Goal: Task Accomplishment & Management: Manage account settings

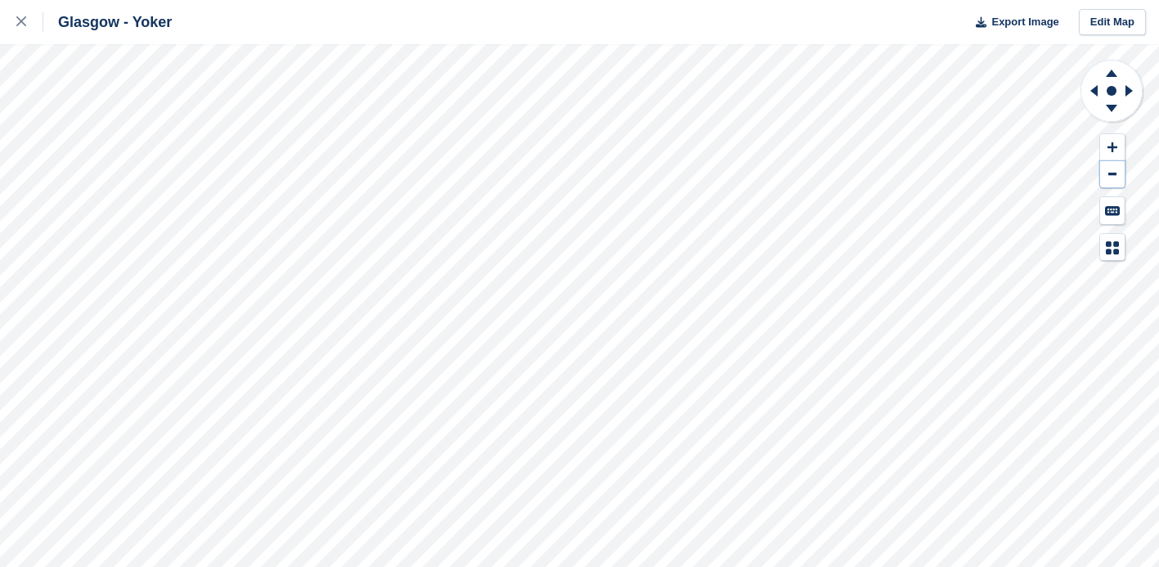
click at [1117, 178] on button at bounding box center [1112, 174] width 25 height 27
click at [1097, 92] on icon at bounding box center [1094, 90] width 7 height 11
click at [1093, 84] on icon at bounding box center [1092, 91] width 20 height 43
click at [1130, 89] on icon at bounding box center [1129, 90] width 7 height 11
click at [1111, 65] on icon at bounding box center [1112, 71] width 43 height 20
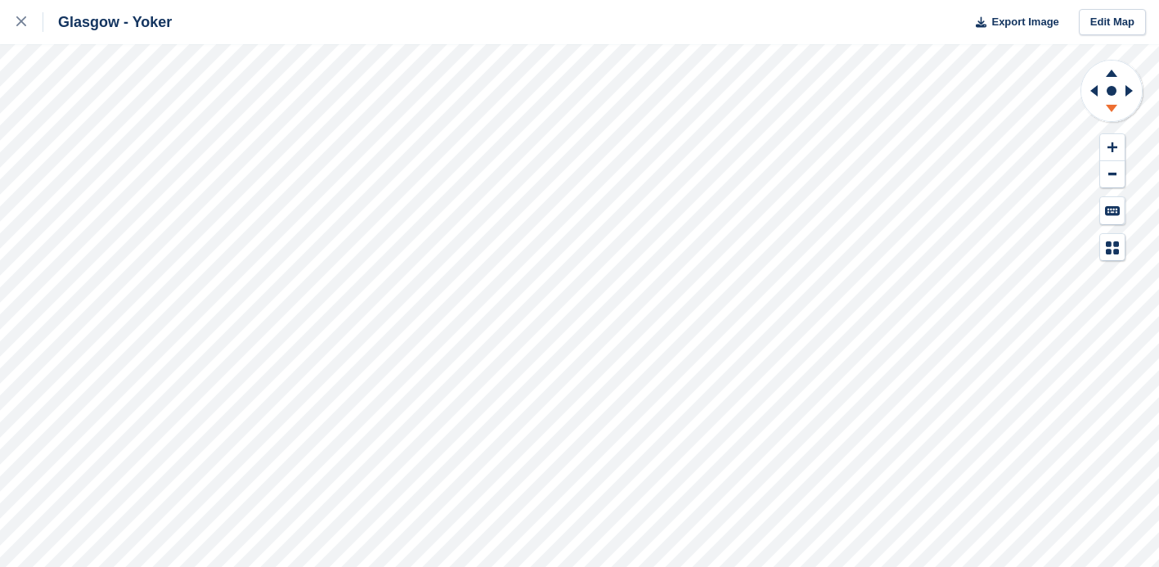
click at [1106, 106] on icon at bounding box center [1112, 111] width 43 height 20
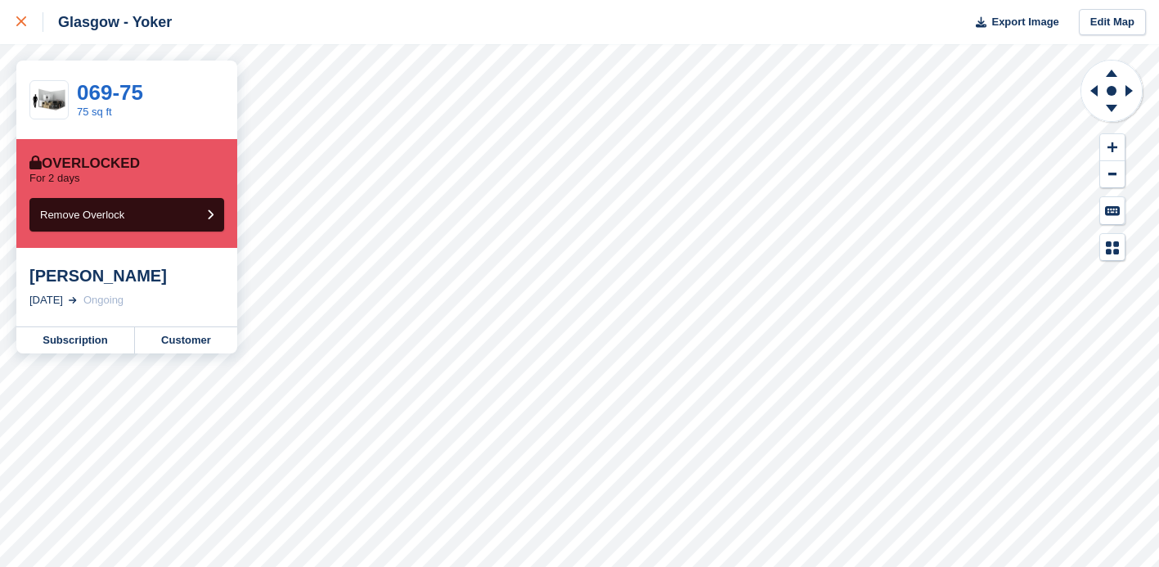
click at [23, 27] on div at bounding box center [29, 22] width 27 height 20
click at [93, 340] on link "Subscription" at bounding box center [75, 340] width 119 height 26
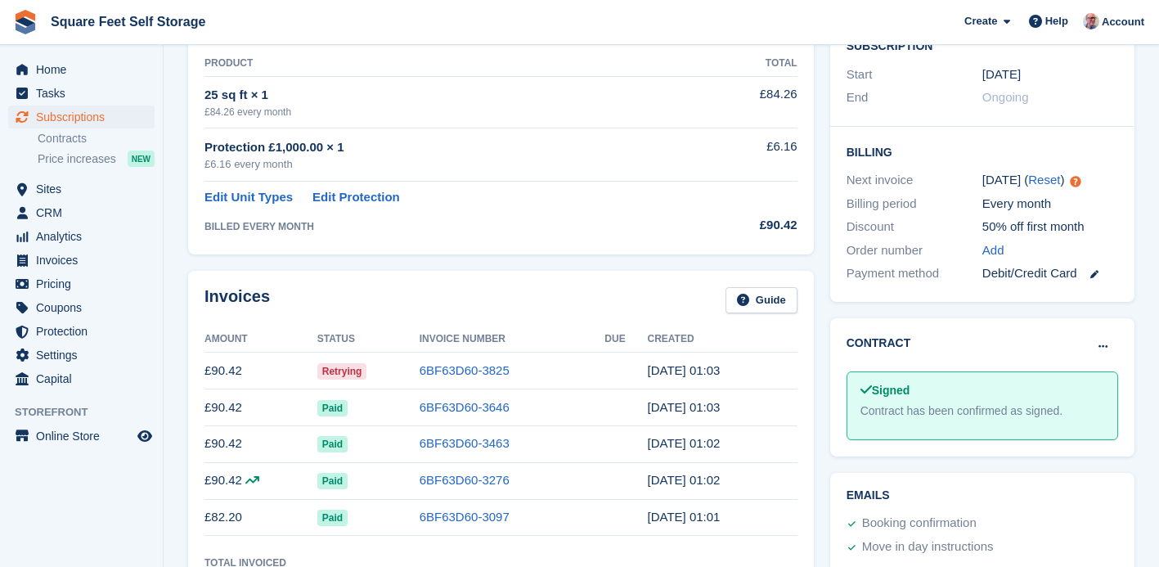
scroll to position [358, 0]
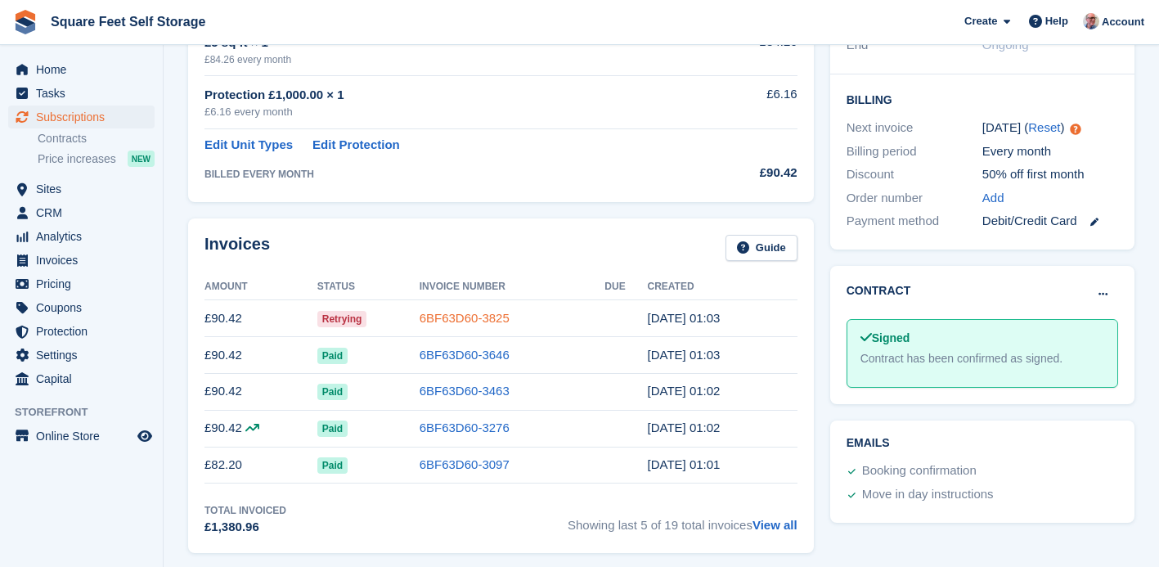
click at [441, 320] on link "6BF63D60-3825" at bounding box center [465, 318] width 90 height 14
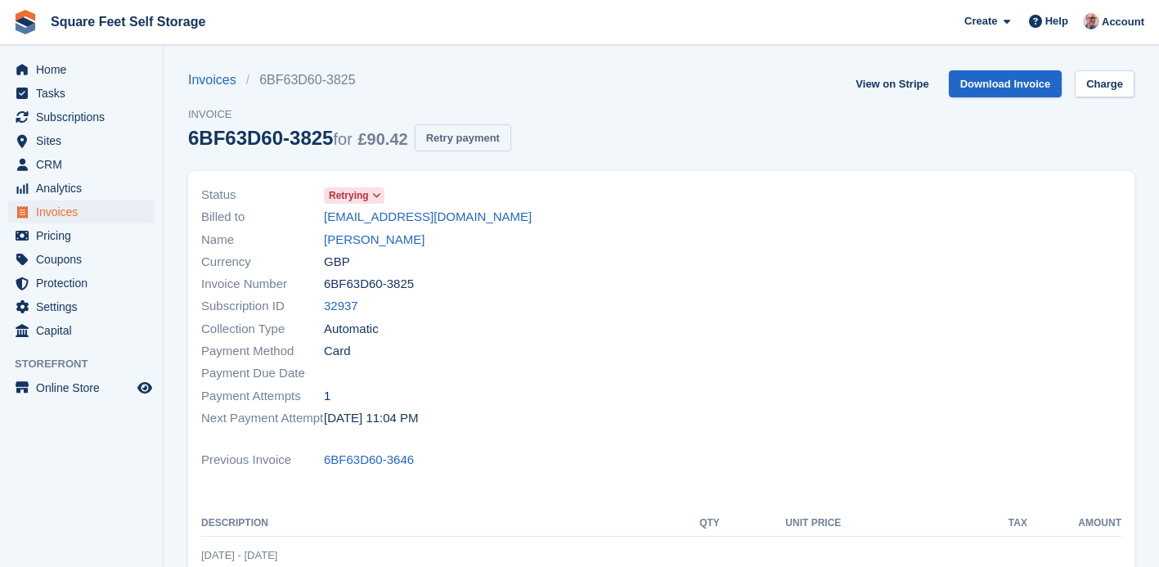
click at [492, 135] on button "Retry payment" at bounding box center [463, 137] width 97 height 27
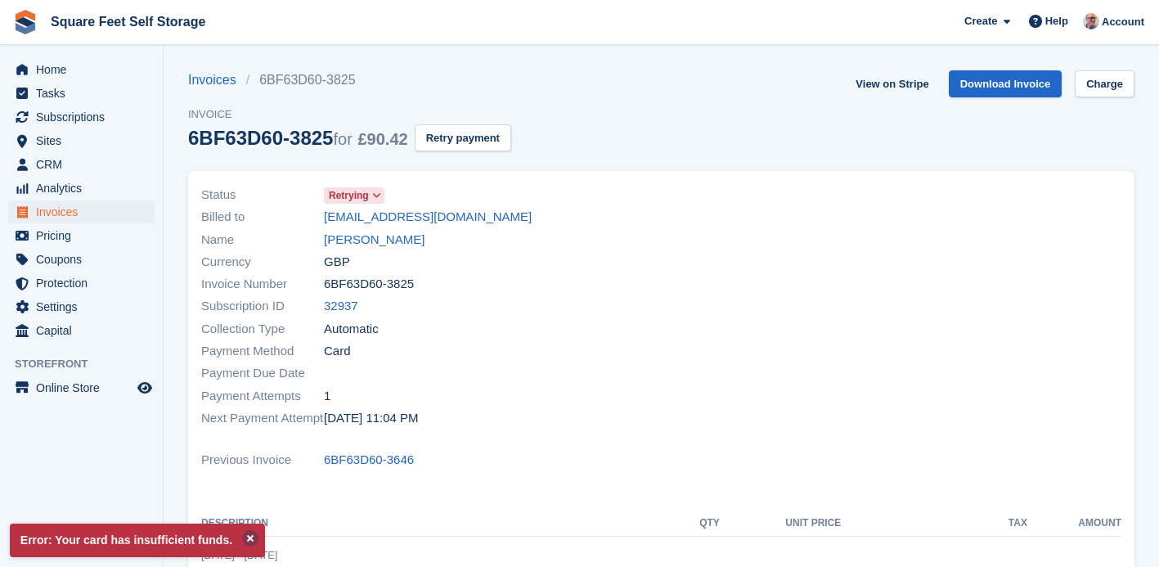
click at [259, 534] on button at bounding box center [250, 538] width 16 height 16
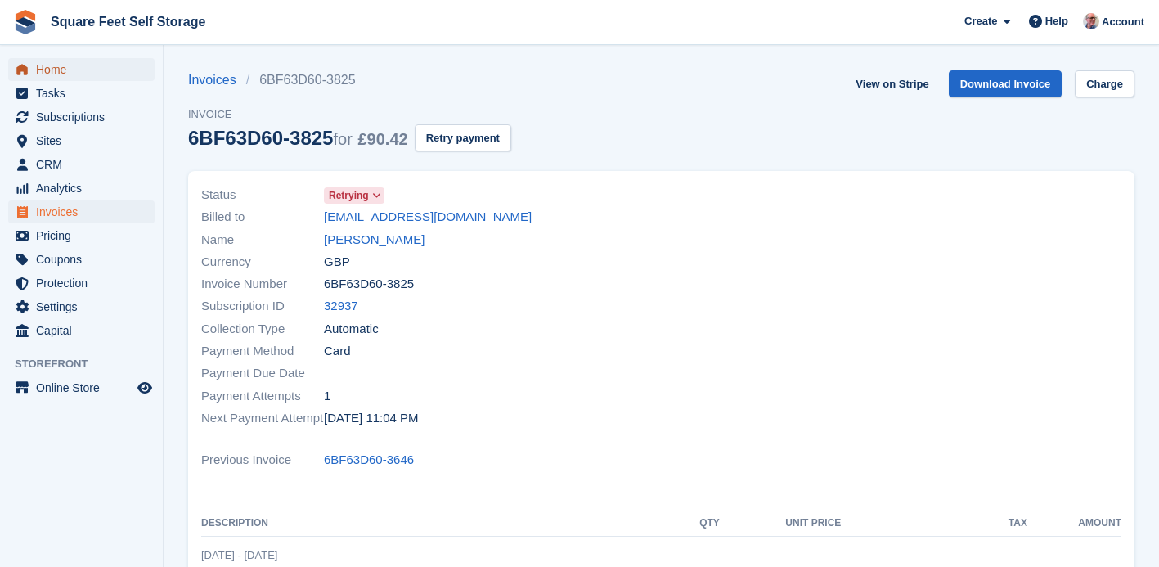
click at [52, 73] on span "Home" at bounding box center [85, 69] width 98 height 23
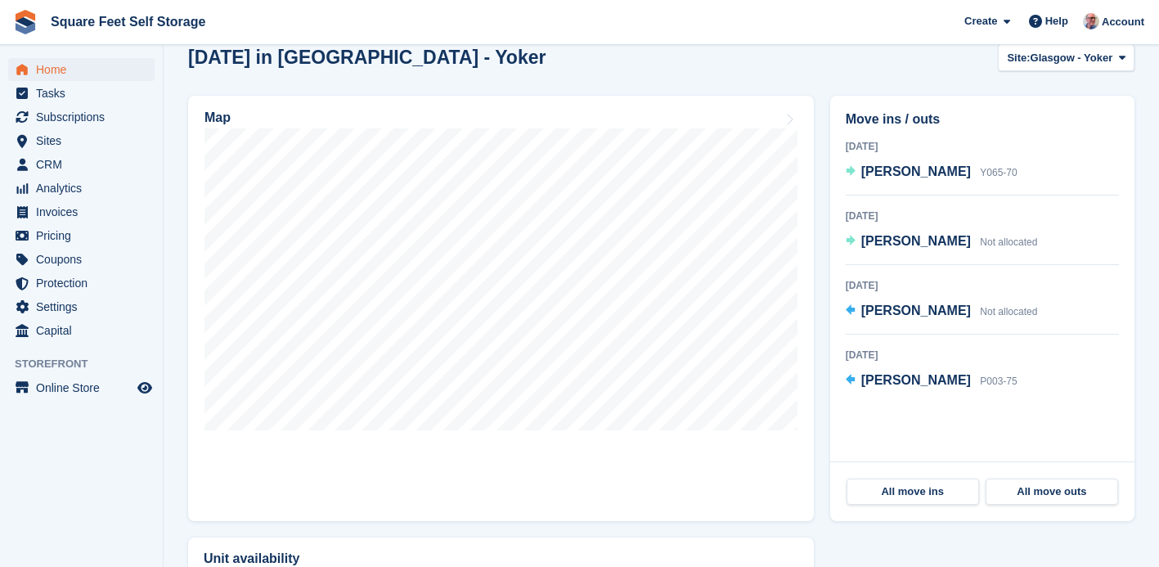
scroll to position [453, 0]
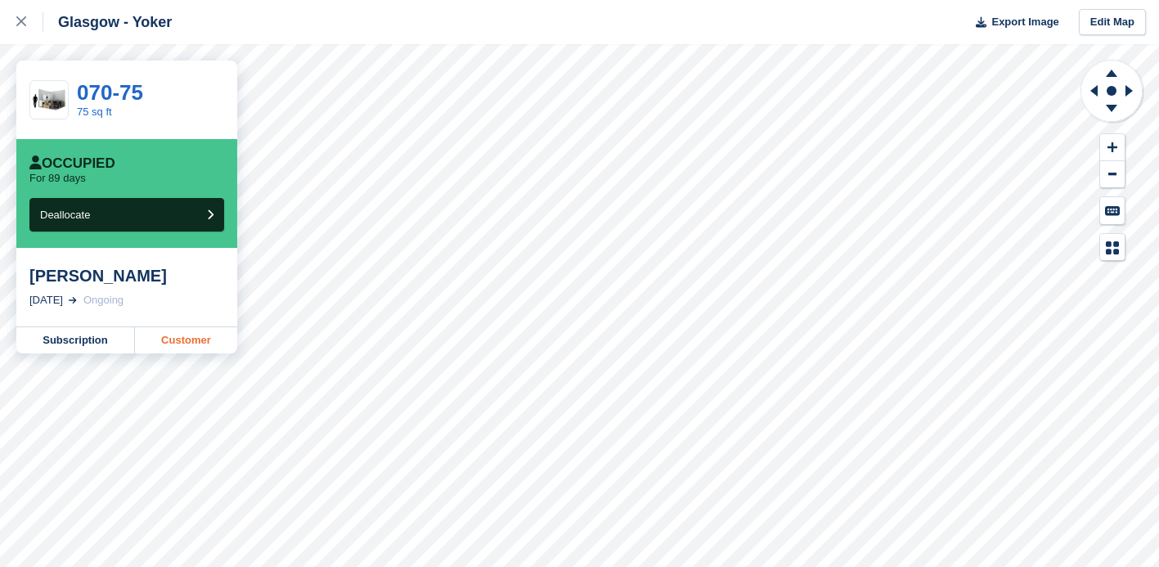
click at [191, 341] on link "Customer" at bounding box center [186, 340] width 102 height 26
click at [25, 22] on icon at bounding box center [21, 21] width 10 height 10
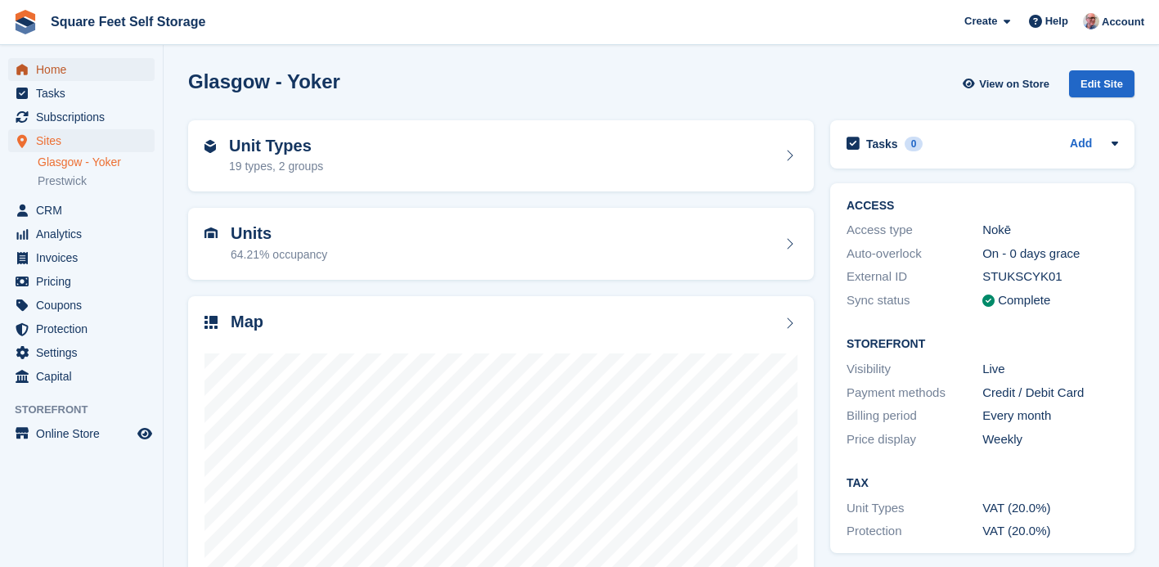
click at [64, 74] on span "Home" at bounding box center [85, 69] width 98 height 23
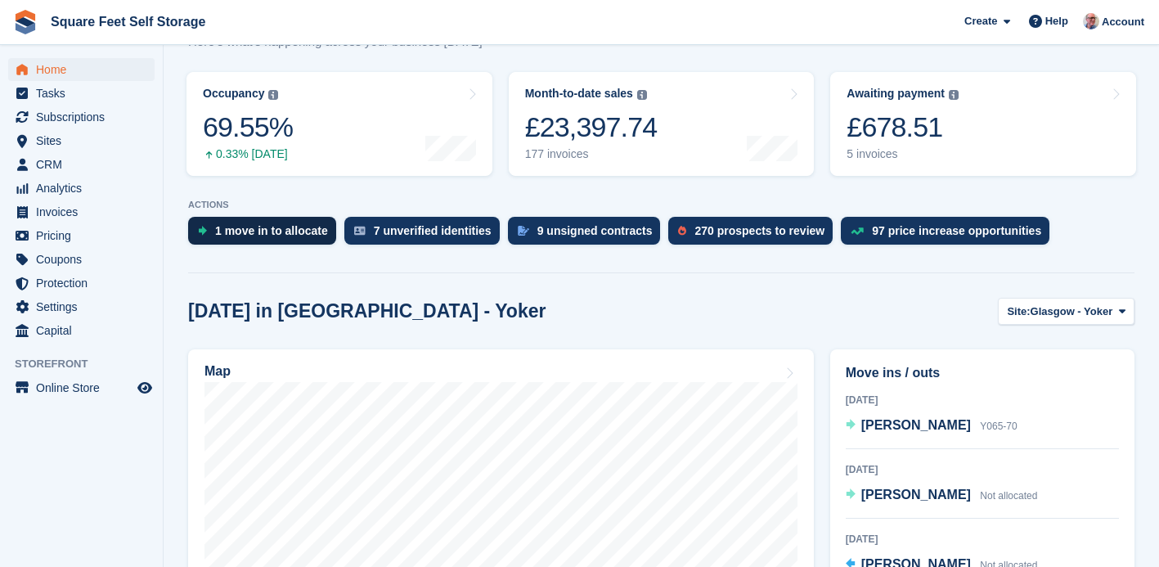
scroll to position [189, 0]
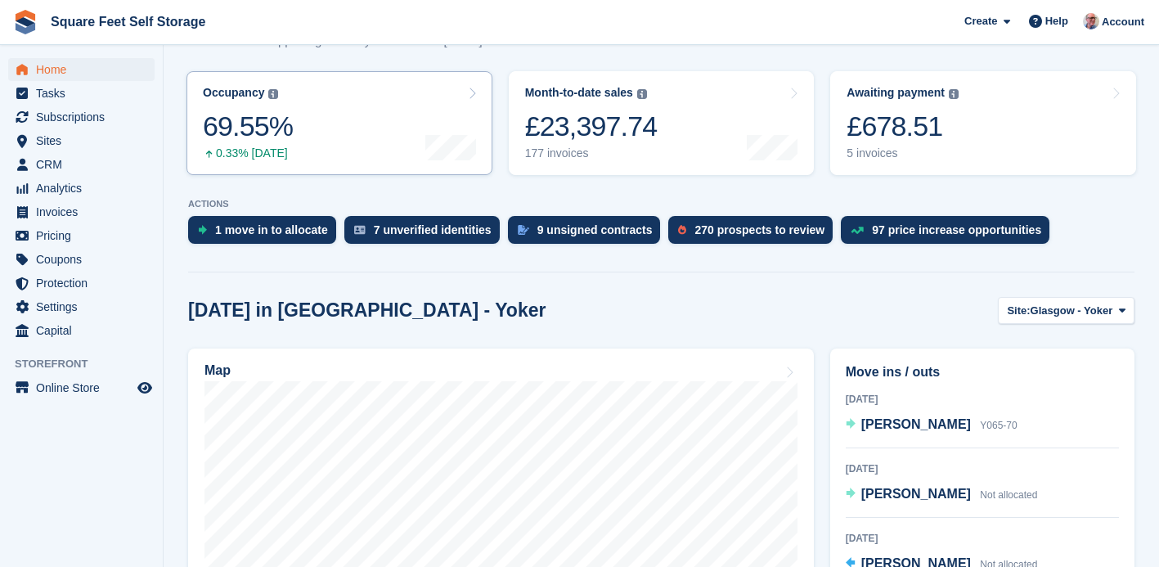
click at [334, 142] on link "Occupancy The percentage of all currently allocated units in terms of area. Inc…" at bounding box center [340, 123] width 306 height 104
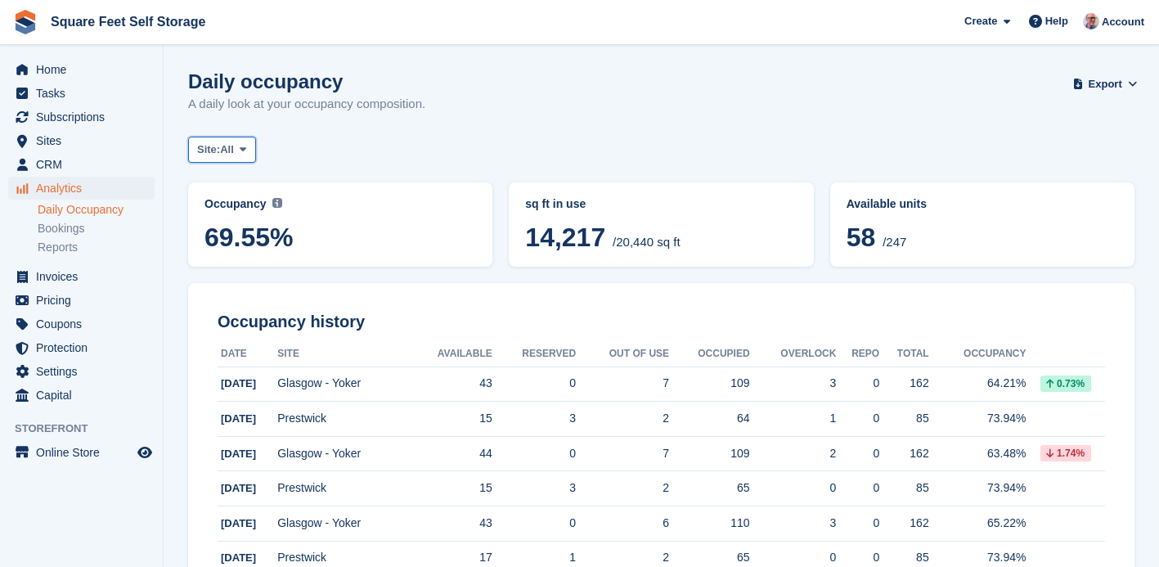
click at [246, 151] on icon at bounding box center [243, 149] width 7 height 11
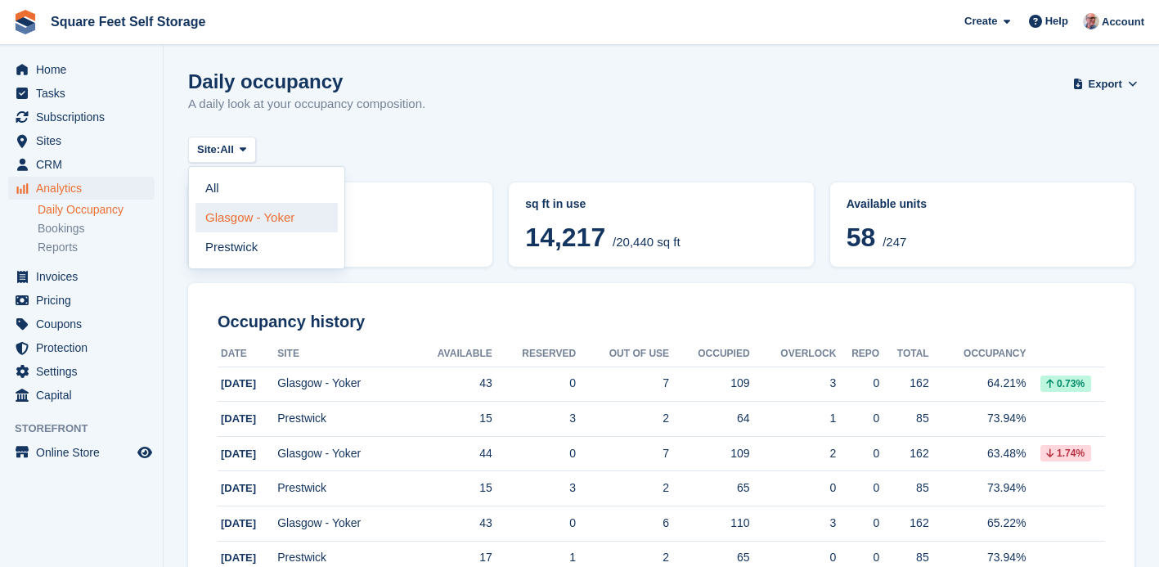
click at [251, 217] on link "Glasgow - Yoker" at bounding box center [267, 217] width 142 height 29
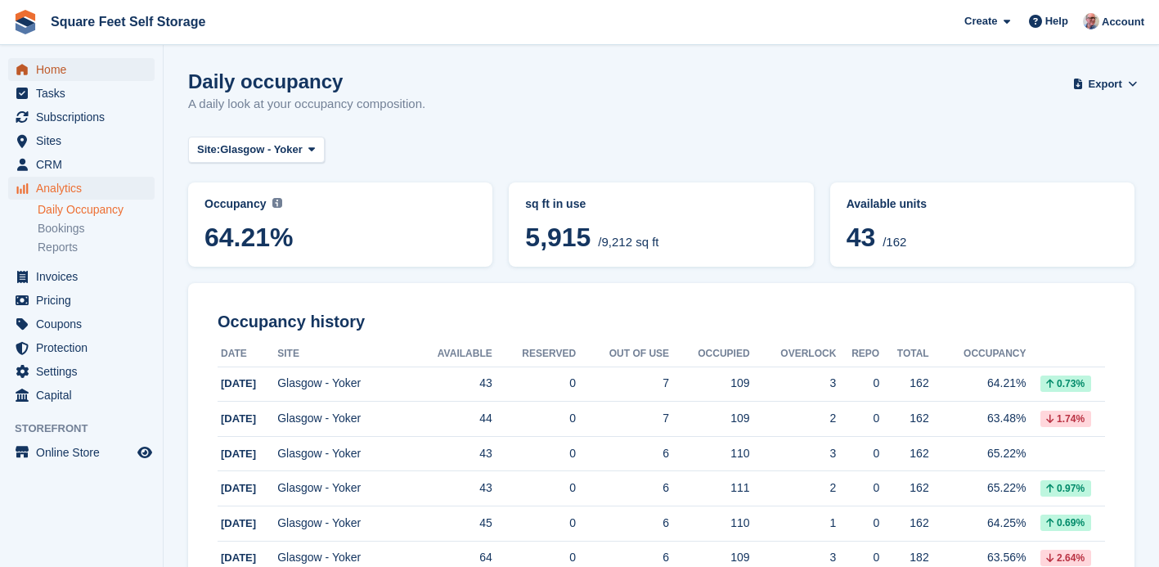
click at [57, 70] on span "Home" at bounding box center [85, 69] width 98 height 23
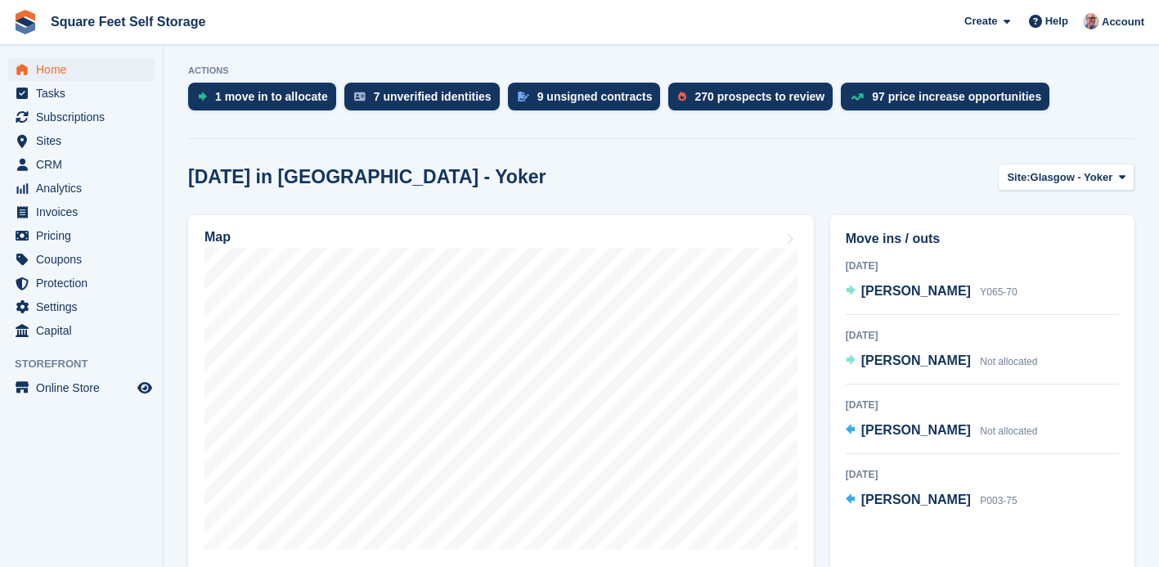
scroll to position [324, 0]
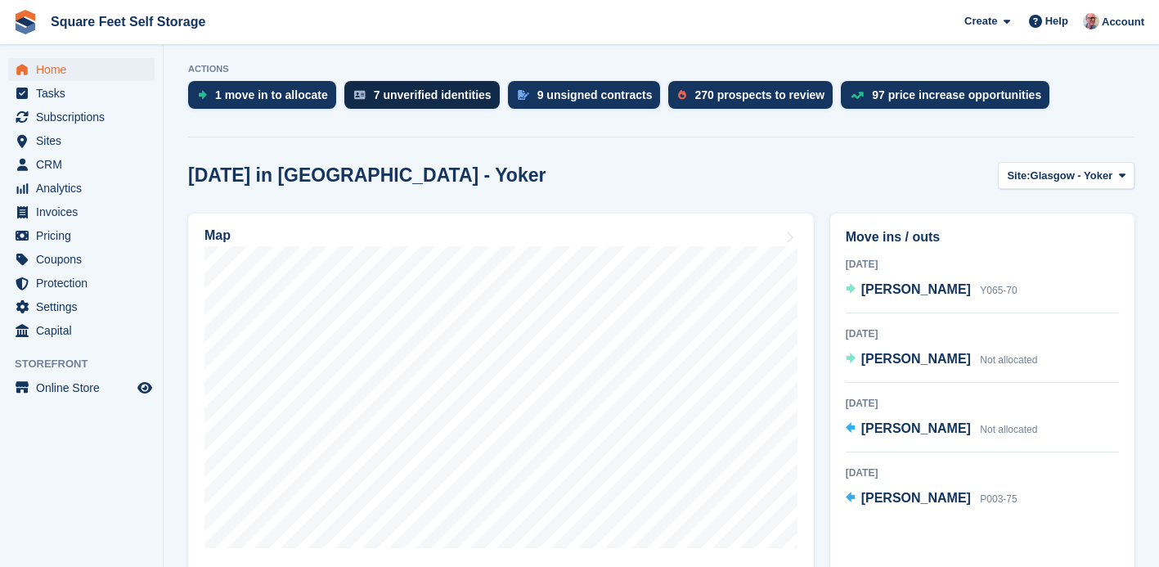
click at [407, 100] on div "7 unverified identities" at bounding box center [433, 94] width 118 height 13
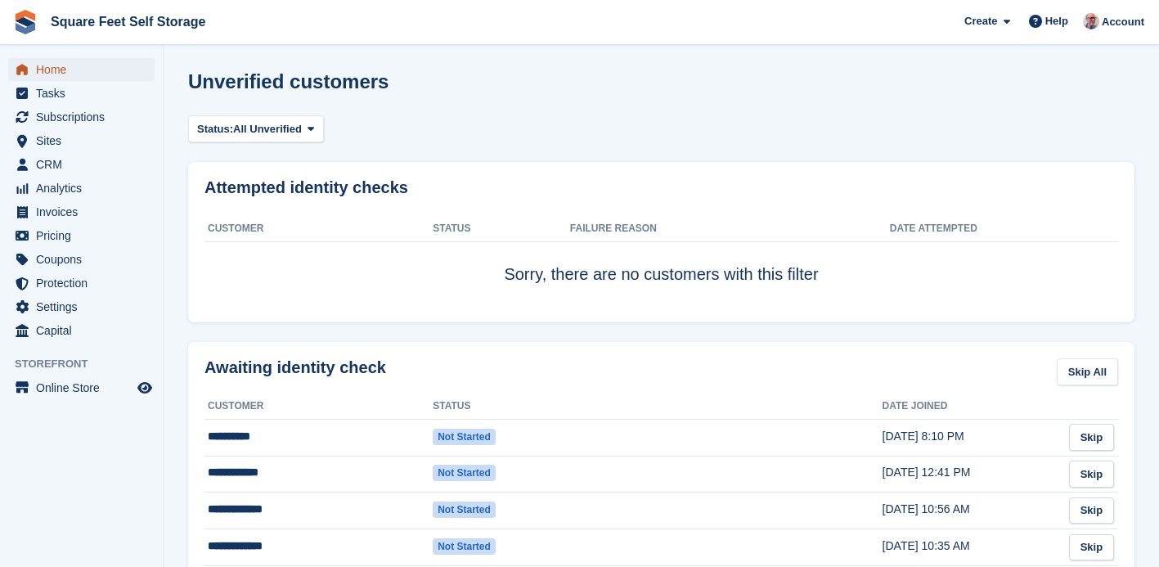
click at [65, 72] on span "Home" at bounding box center [85, 69] width 98 height 23
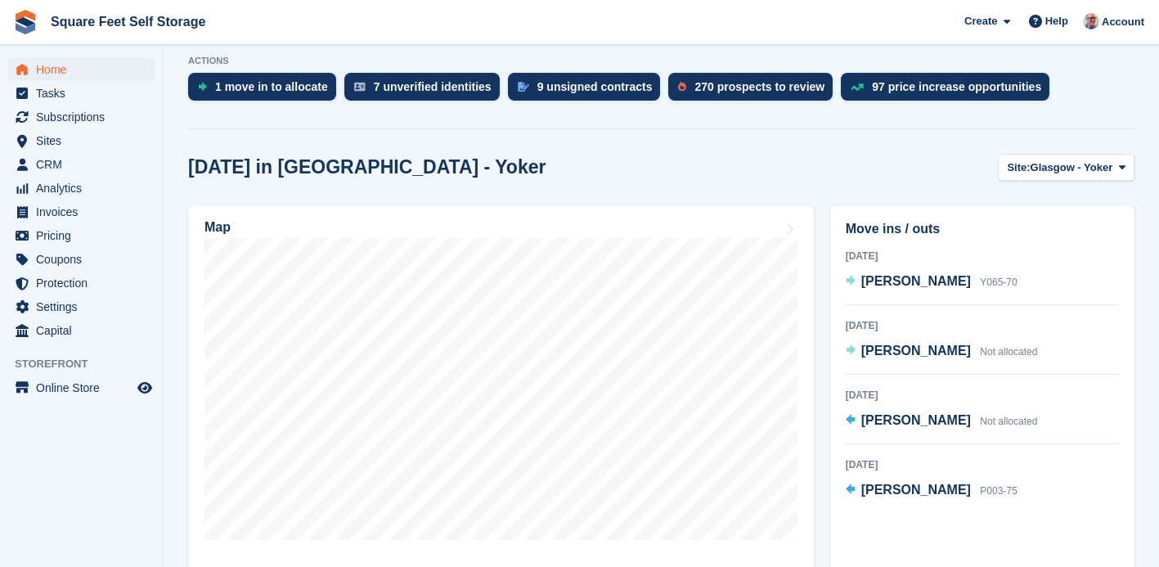
scroll to position [328, 0]
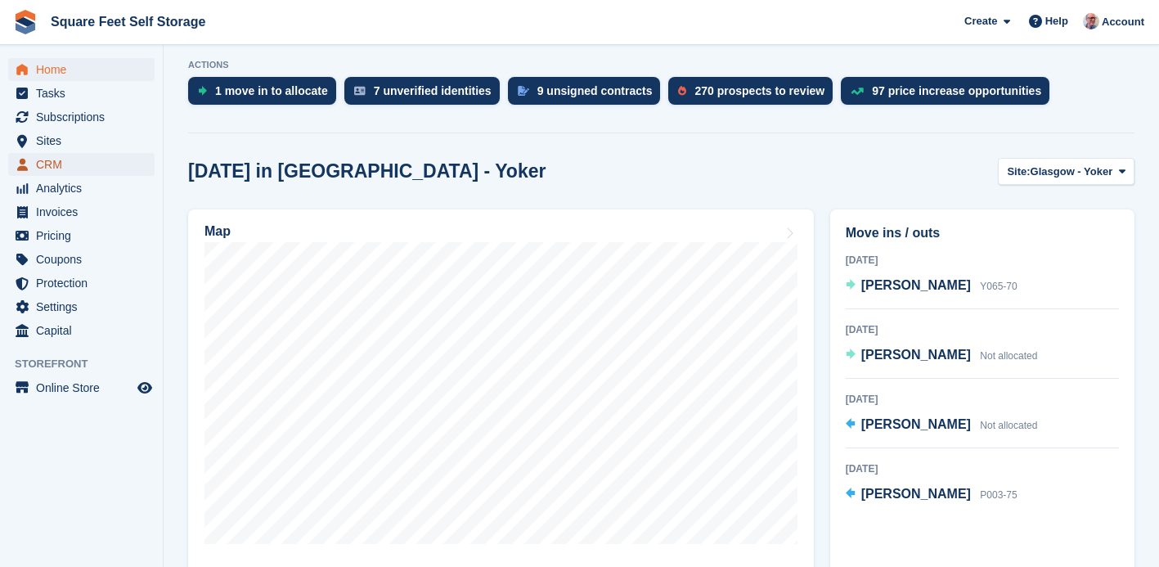
click at [65, 160] on span "CRM" at bounding box center [85, 164] width 98 height 23
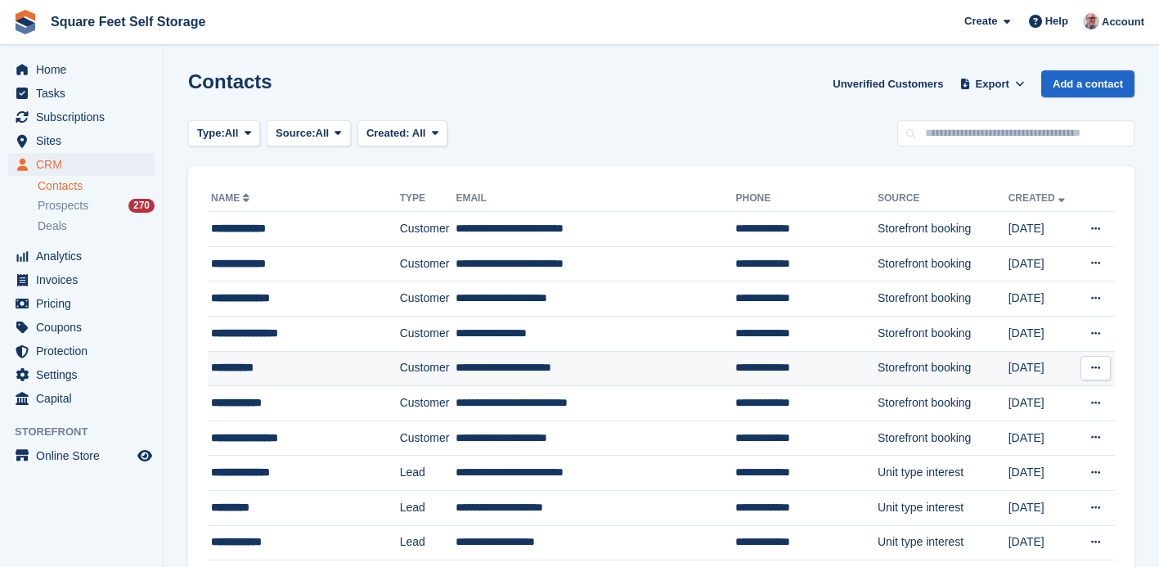
click at [299, 371] on div "**********" at bounding box center [294, 367] width 166 height 17
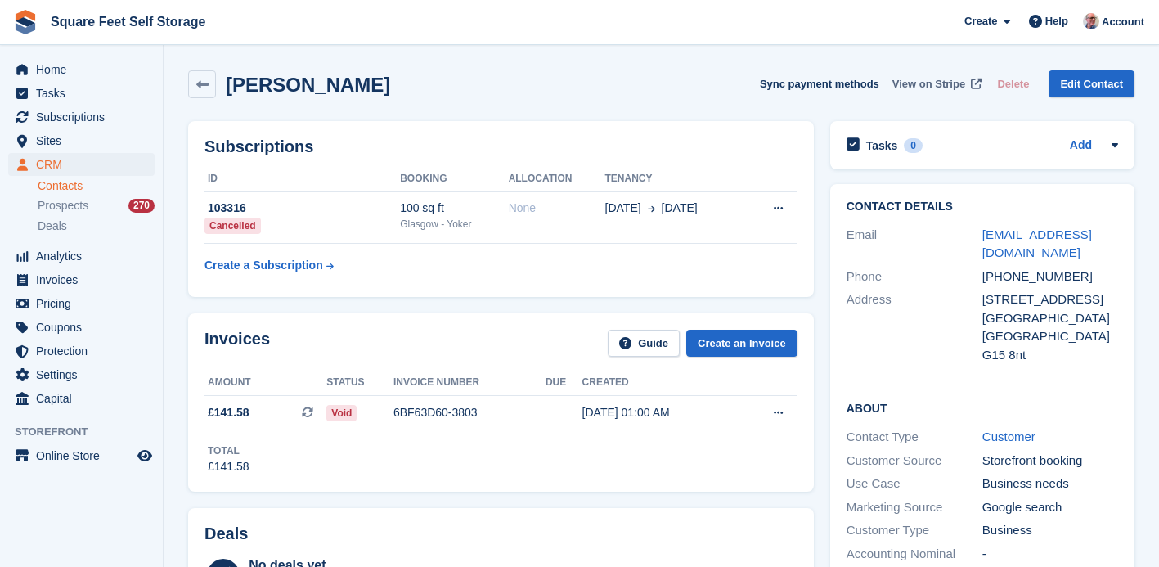
click at [946, 84] on span "View on Stripe" at bounding box center [929, 84] width 73 height 16
click at [55, 286] on span "Invoices" at bounding box center [85, 279] width 98 height 23
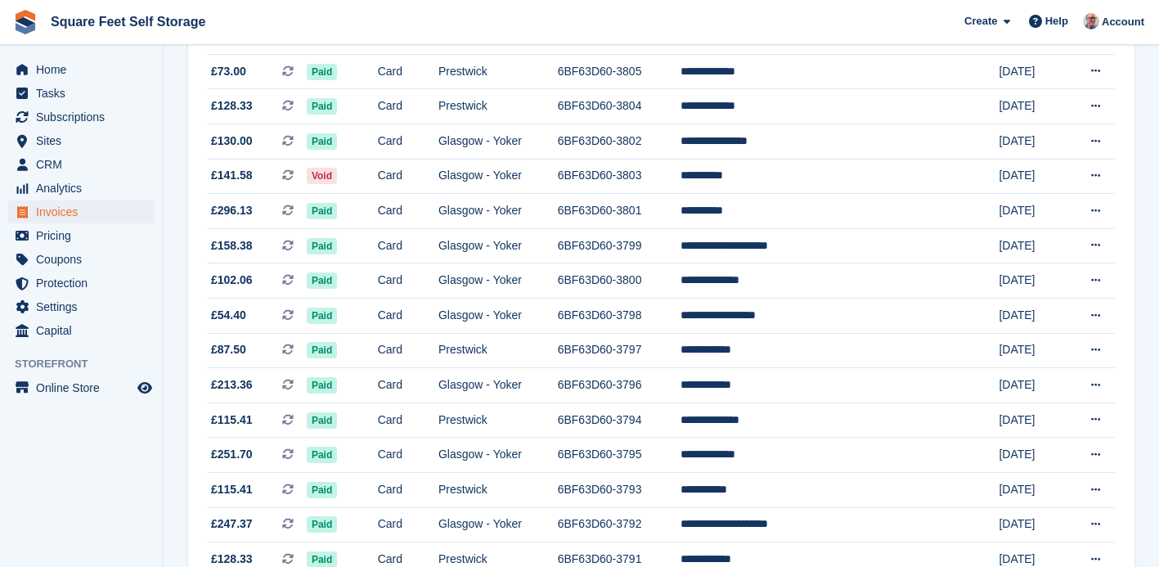
scroll to position [1531, 0]
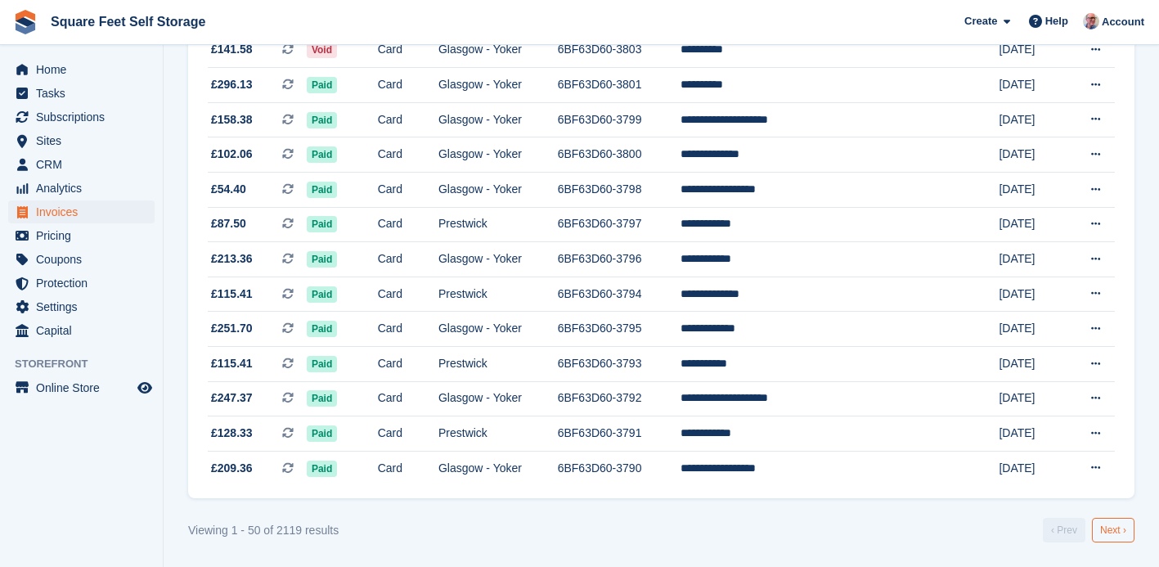
click at [1104, 529] on link "Next ›" at bounding box center [1113, 530] width 43 height 25
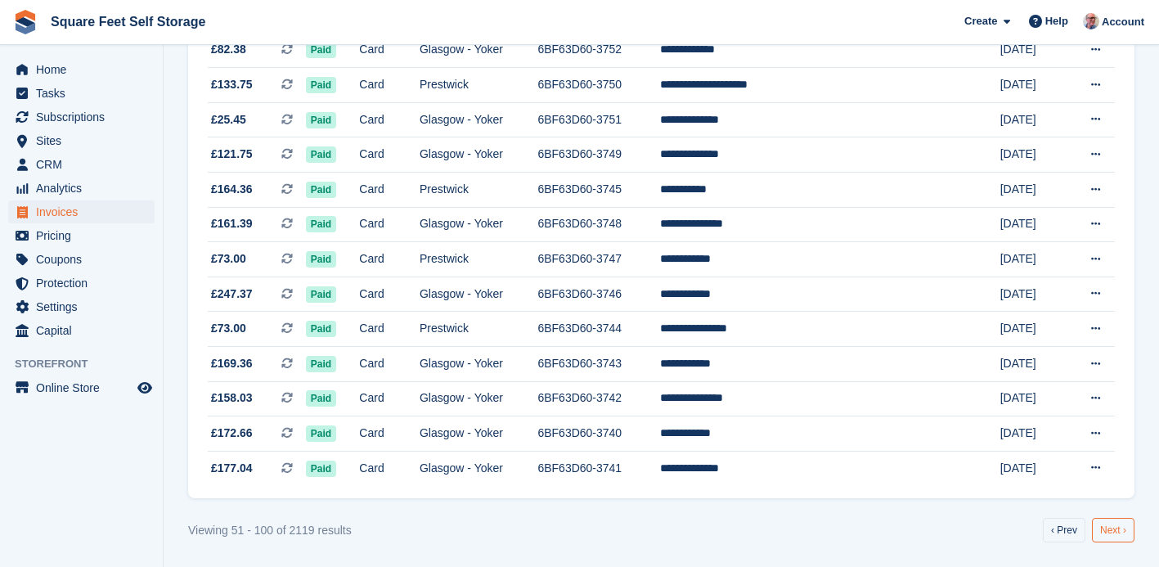
click at [1104, 530] on link "Next ›" at bounding box center [1113, 530] width 43 height 25
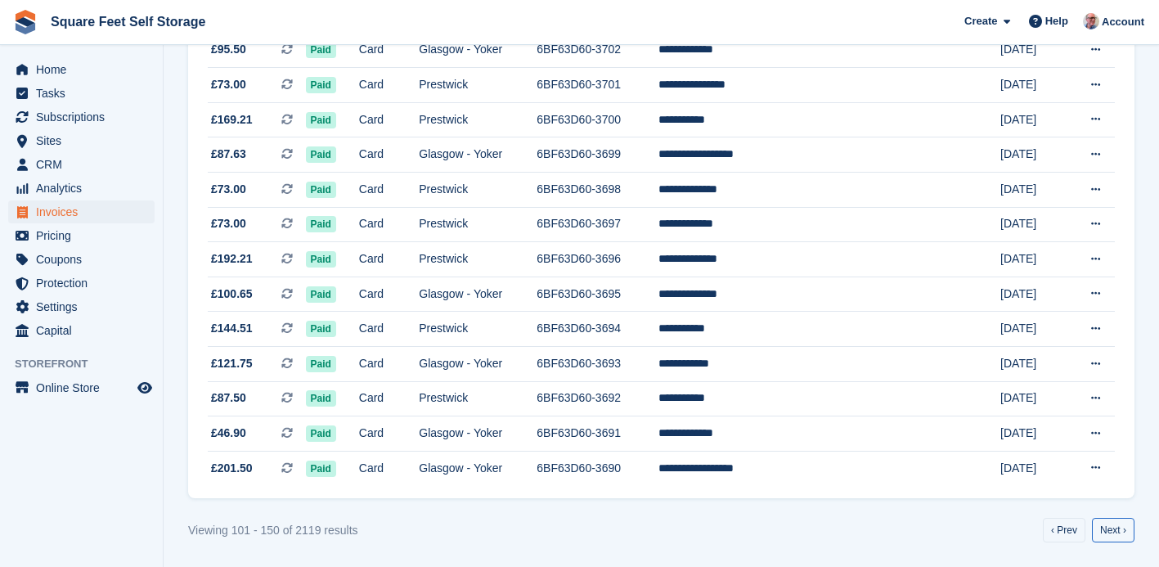
click at [1104, 530] on link "Next ›" at bounding box center [1113, 530] width 43 height 25
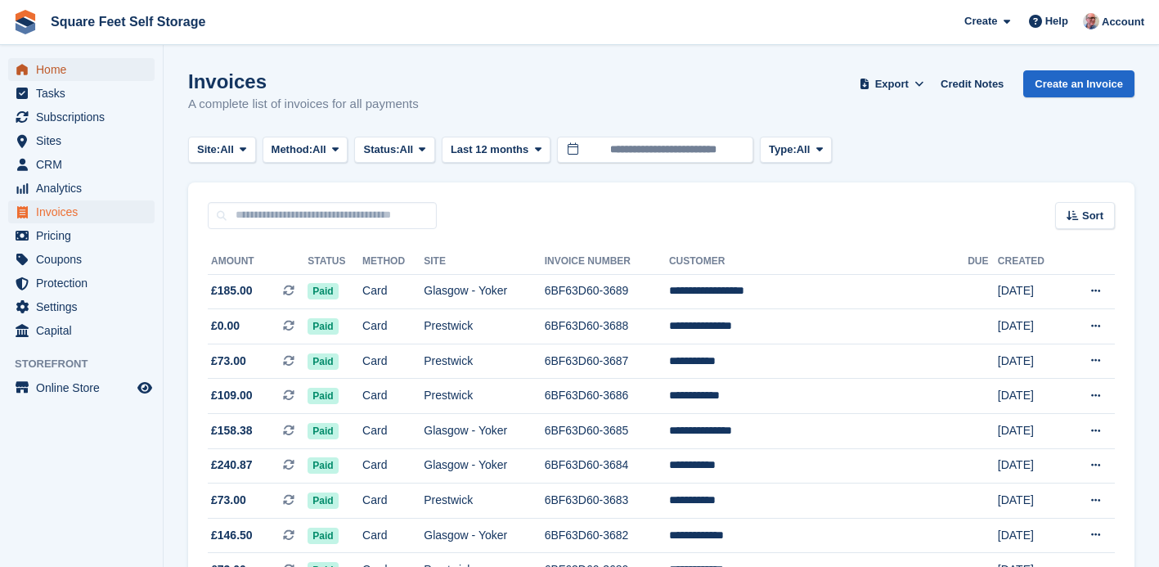
click at [50, 70] on span "Home" at bounding box center [85, 69] width 98 height 23
